Goal: Information Seeking & Learning: Learn about a topic

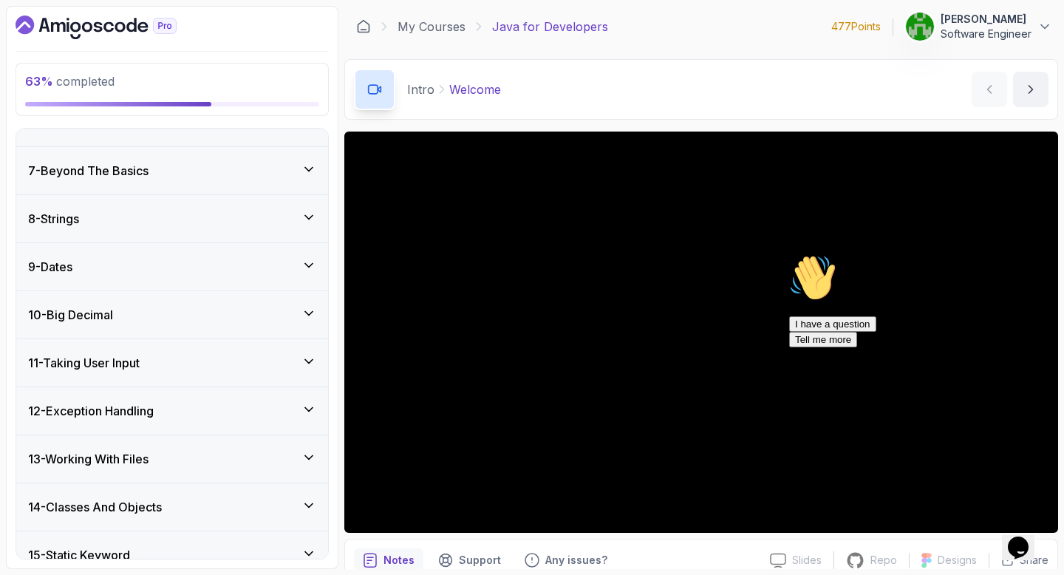
scroll to position [549, 0]
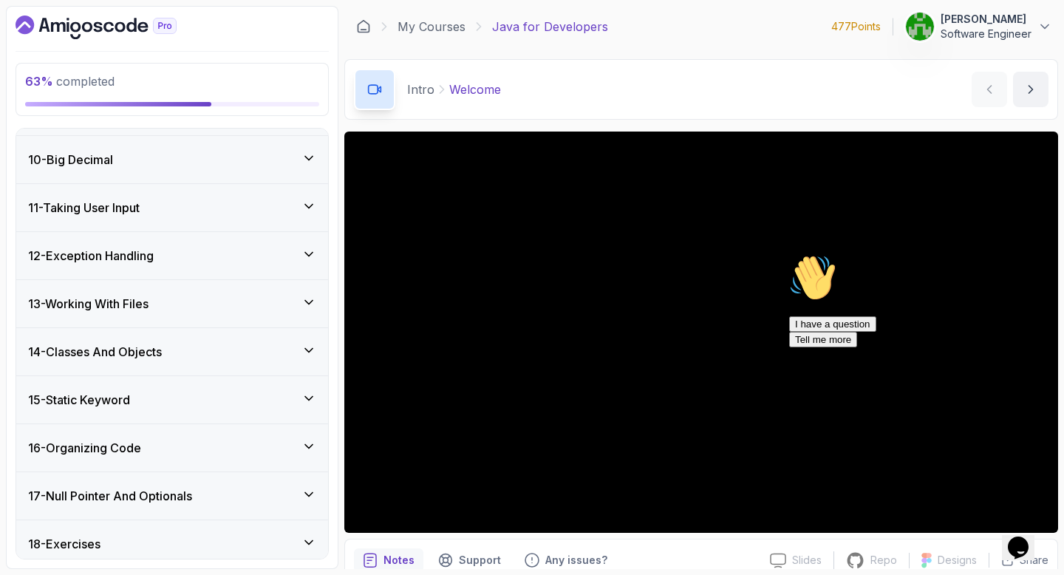
click at [177, 357] on div "14 - Classes And Objects" at bounding box center [172, 352] width 288 height 18
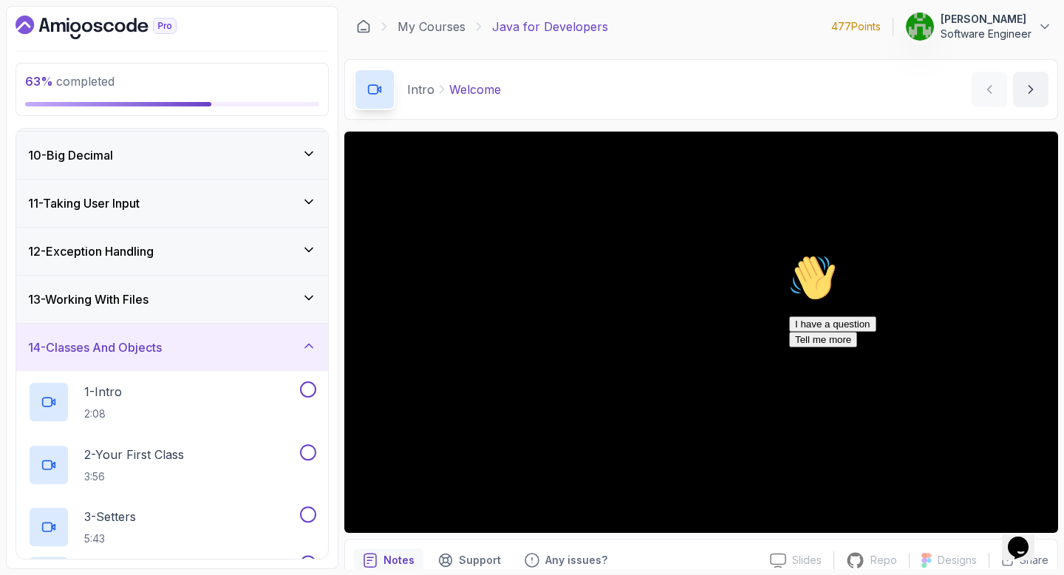
scroll to position [425, 0]
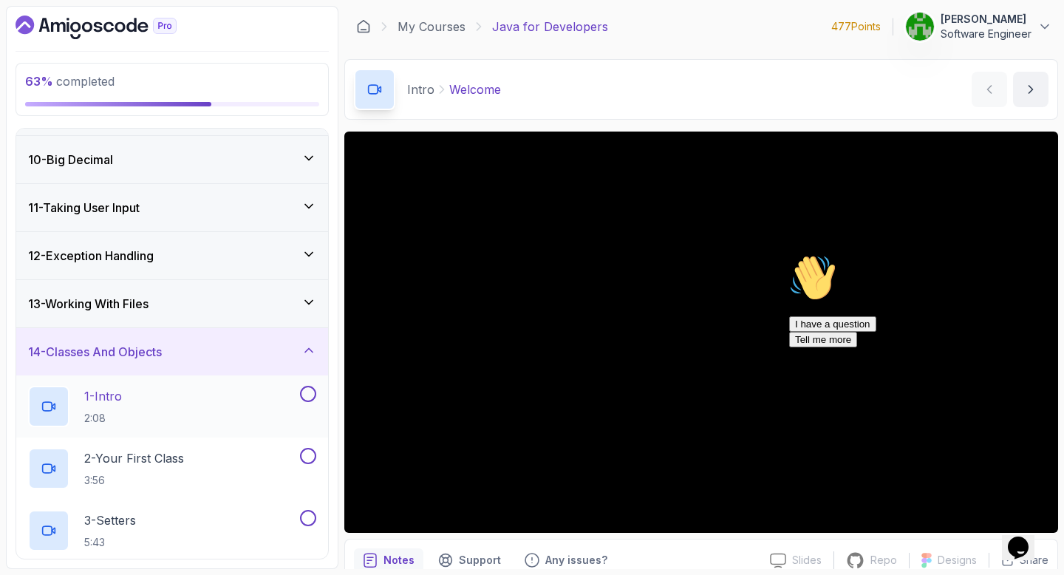
click at [176, 396] on div "1 - Intro 2:08" at bounding box center [162, 406] width 269 height 41
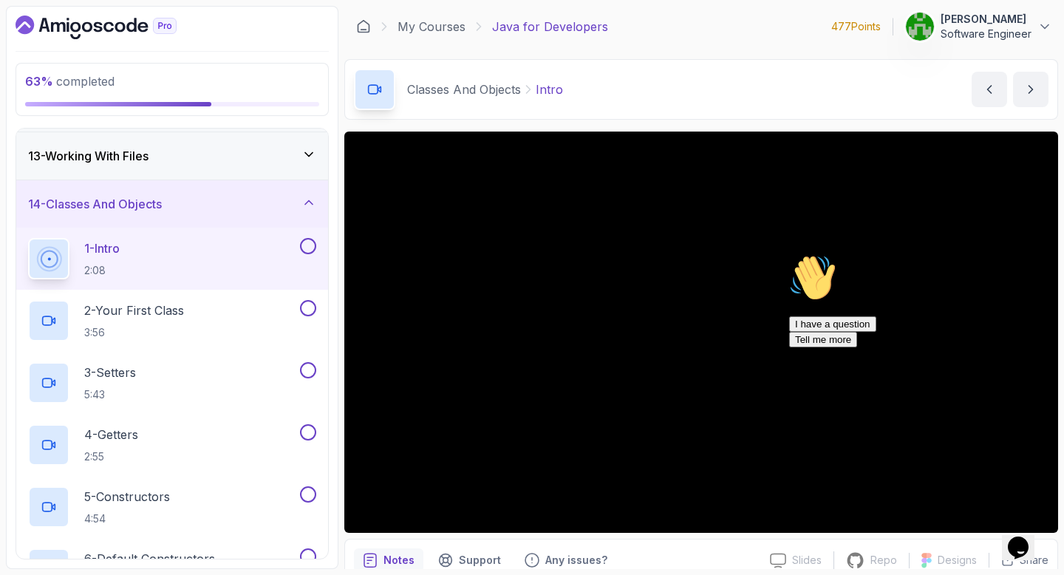
scroll to position [516, 0]
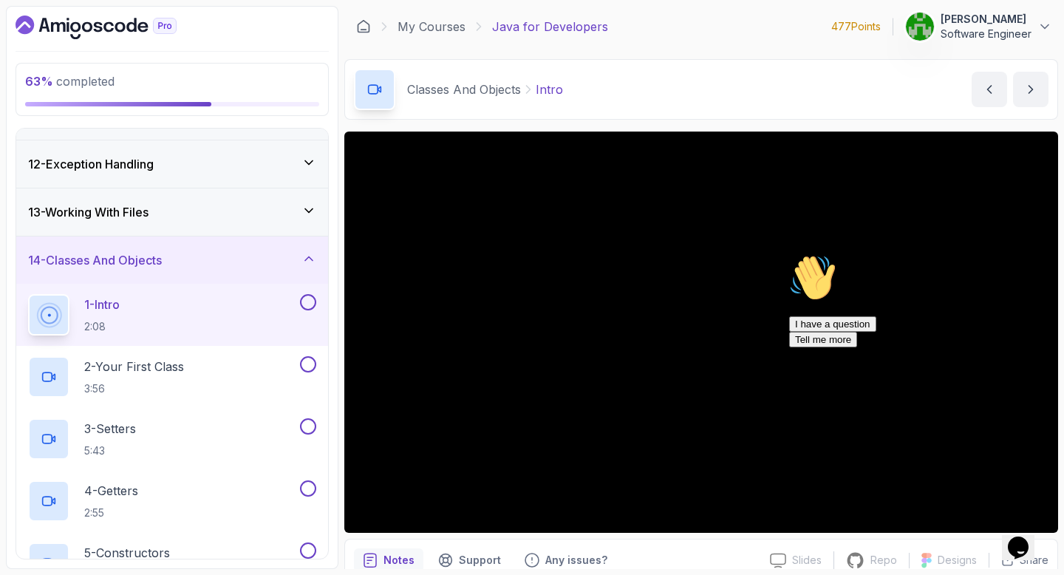
click at [789, 254] on icon "Chat attention grabber" at bounding box center [789, 254] width 0 height 0
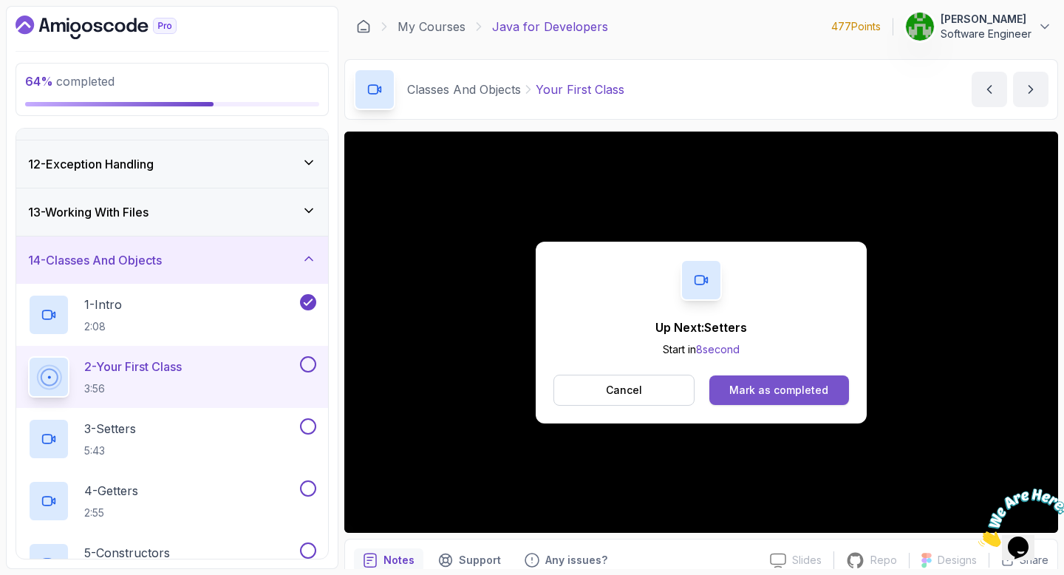
click at [759, 395] on div "Mark as completed" at bounding box center [778, 390] width 99 height 15
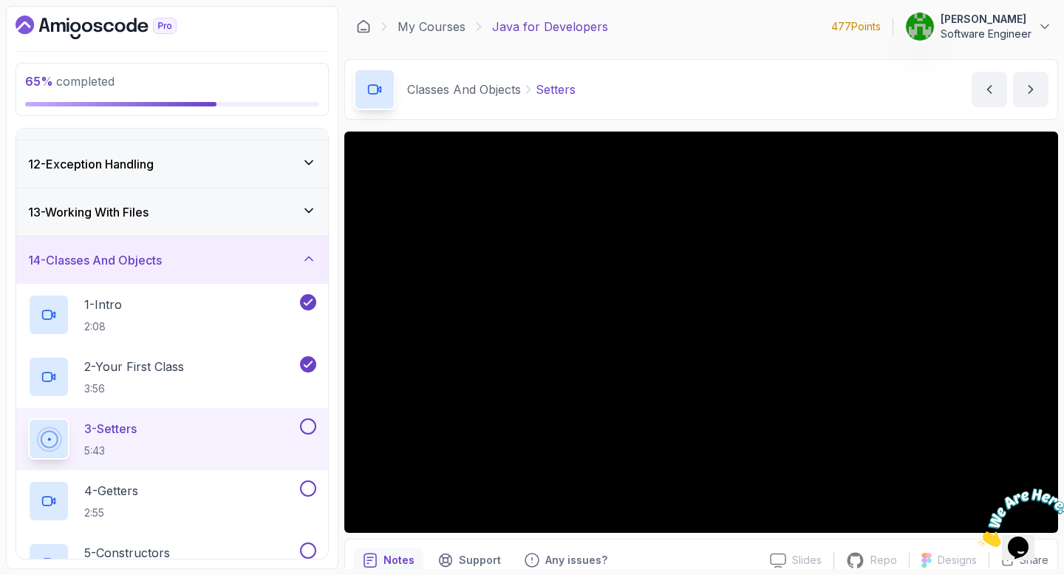
scroll to position [66, 0]
